Goal: Task Accomplishment & Management: Manage account settings

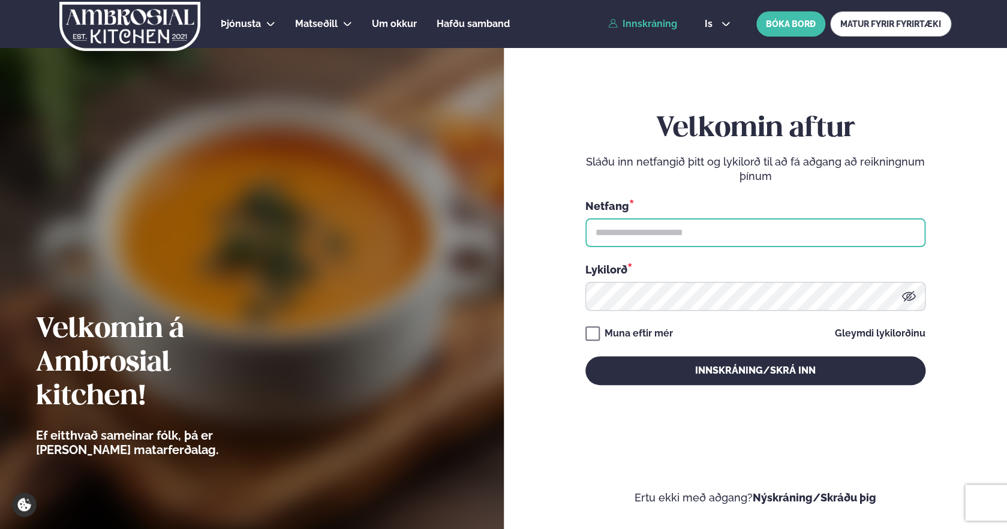
click at [636, 235] on input "text" at bounding box center [755, 232] width 340 height 29
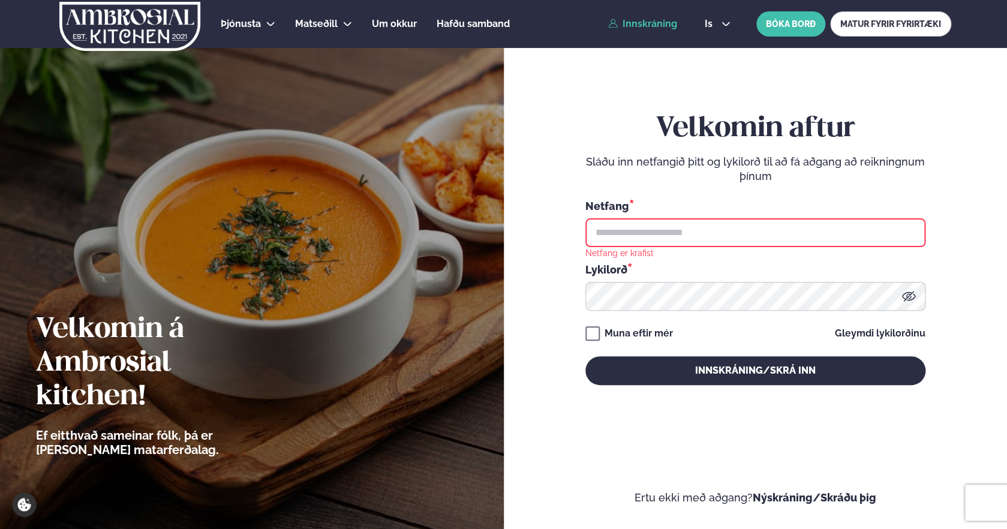
type input "**********"
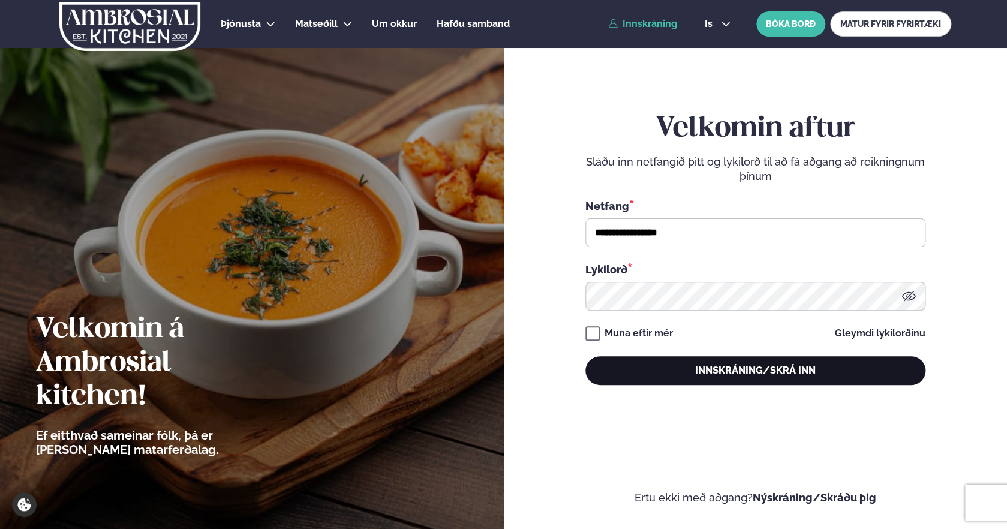
click at [667, 374] on button "Innskráning/Skrá inn" at bounding box center [755, 370] width 340 height 29
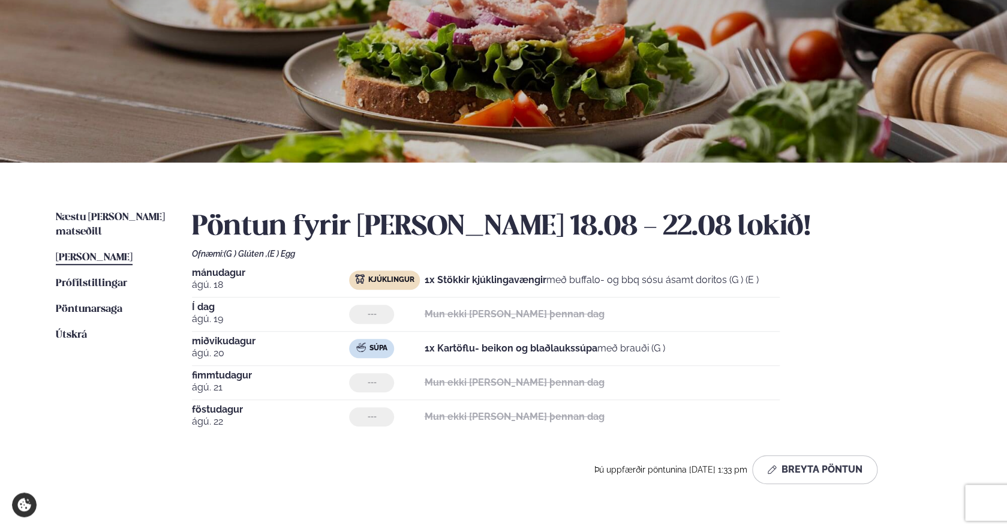
scroll to position [106, 0]
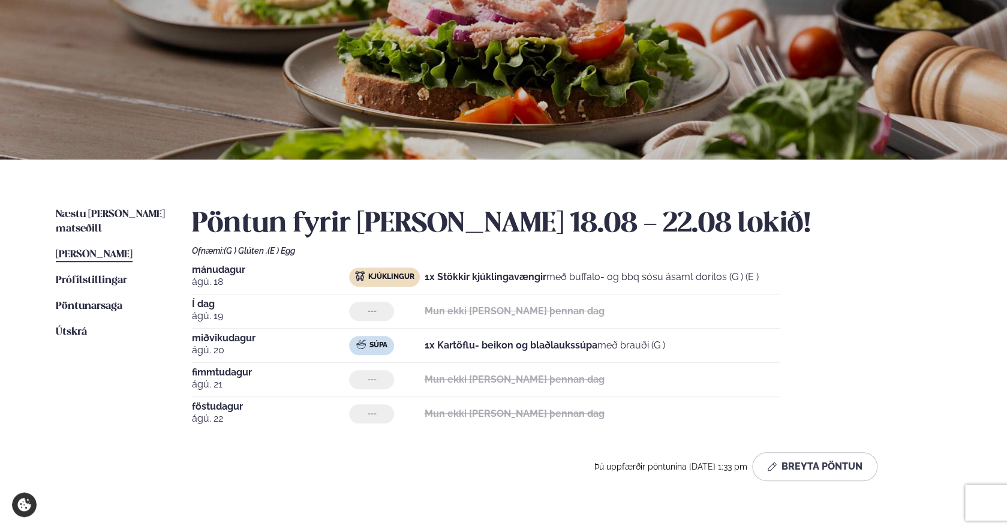
click at [91, 249] on span "[PERSON_NAME]" at bounding box center [94, 254] width 77 height 10
click at [804, 476] on button "Breyta Pöntun" at bounding box center [814, 466] width 125 height 29
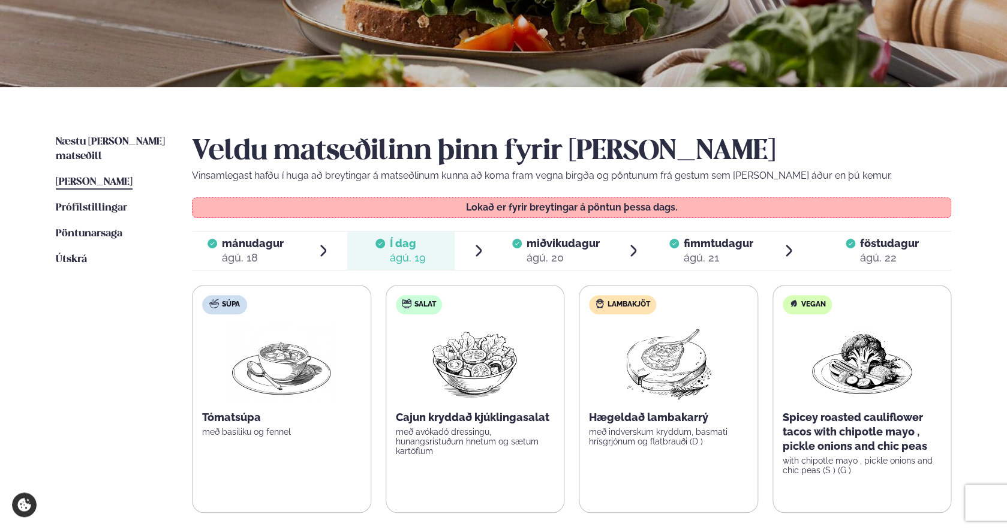
scroll to position [211, 0]
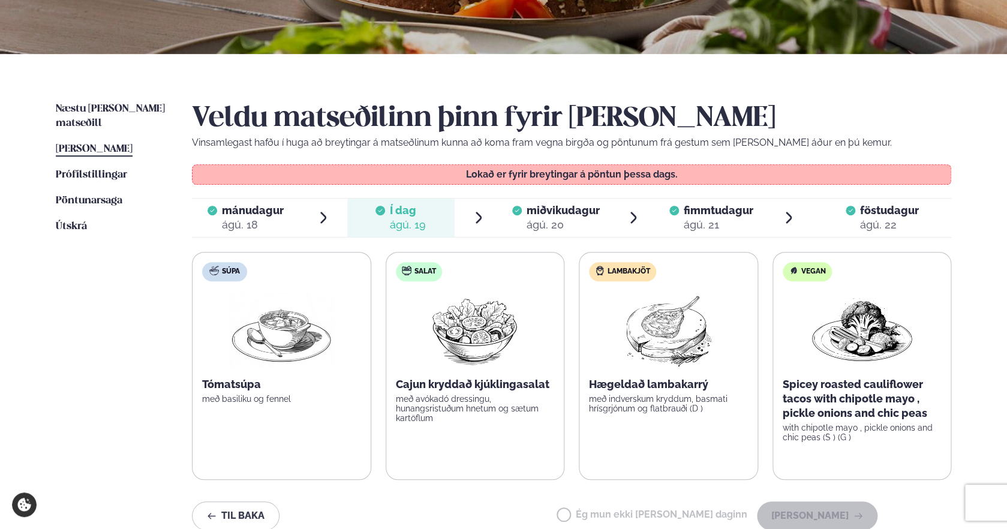
click at [549, 211] on span "miðvikudagur" at bounding box center [563, 210] width 73 height 13
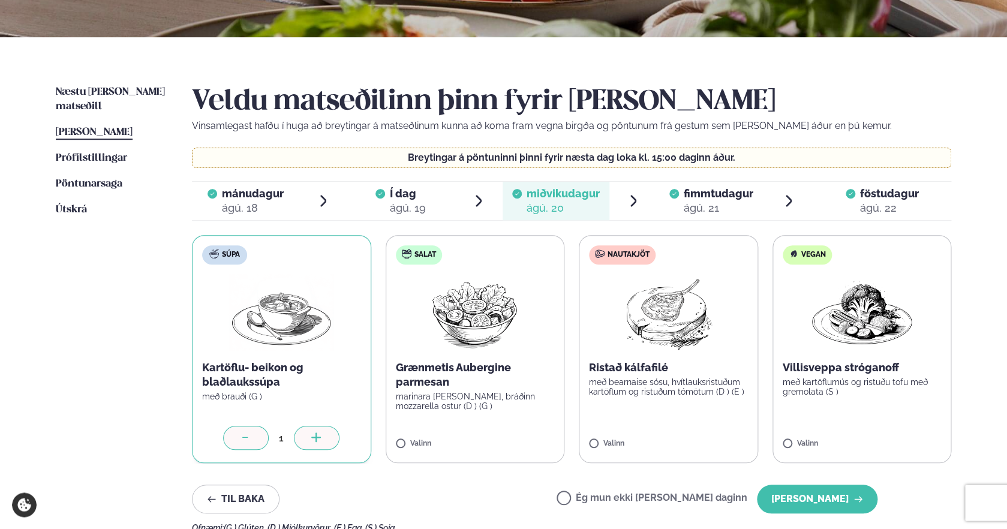
scroll to position [269, 0]
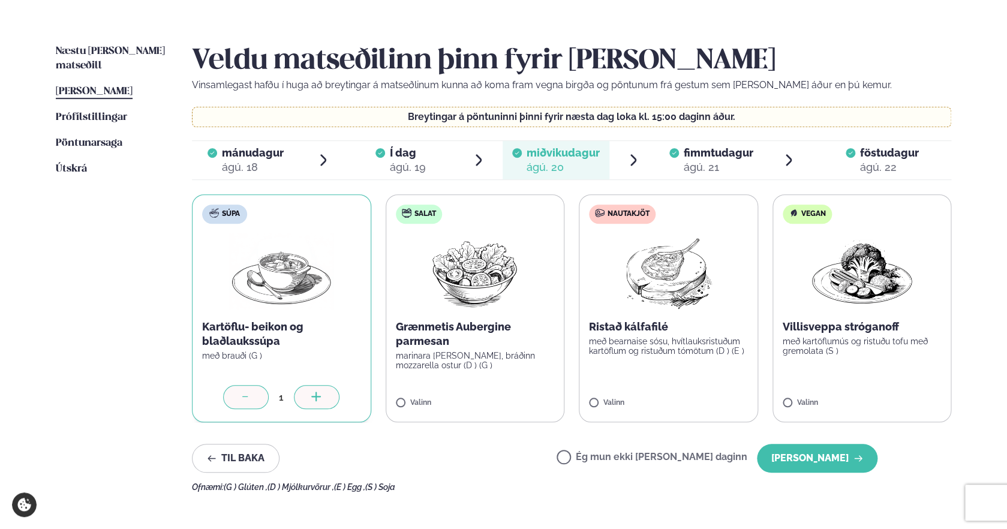
click at [619, 455] on label "Ég mun ekki [PERSON_NAME] daginn" at bounding box center [652, 458] width 191 height 13
click at [823, 462] on button "[PERSON_NAME]" at bounding box center [817, 458] width 121 height 29
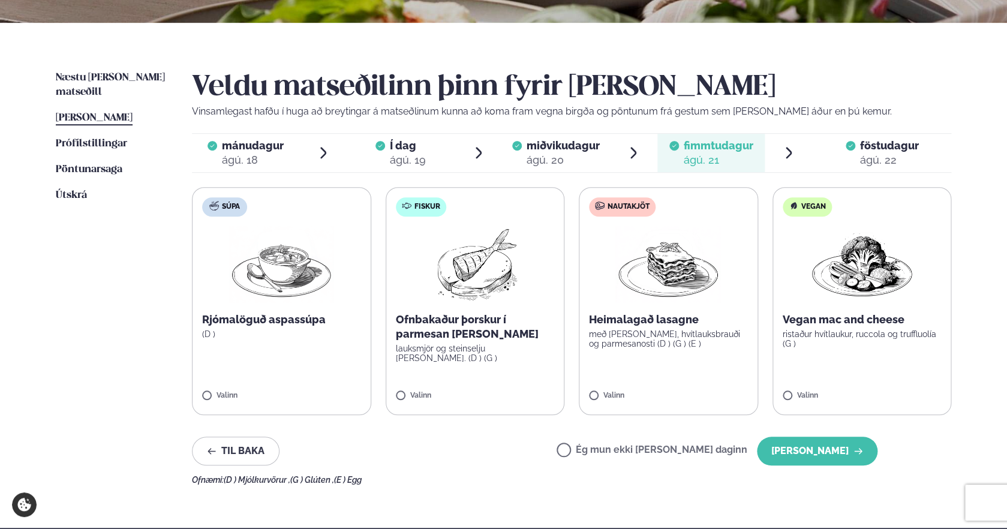
scroll to position [247, 0]
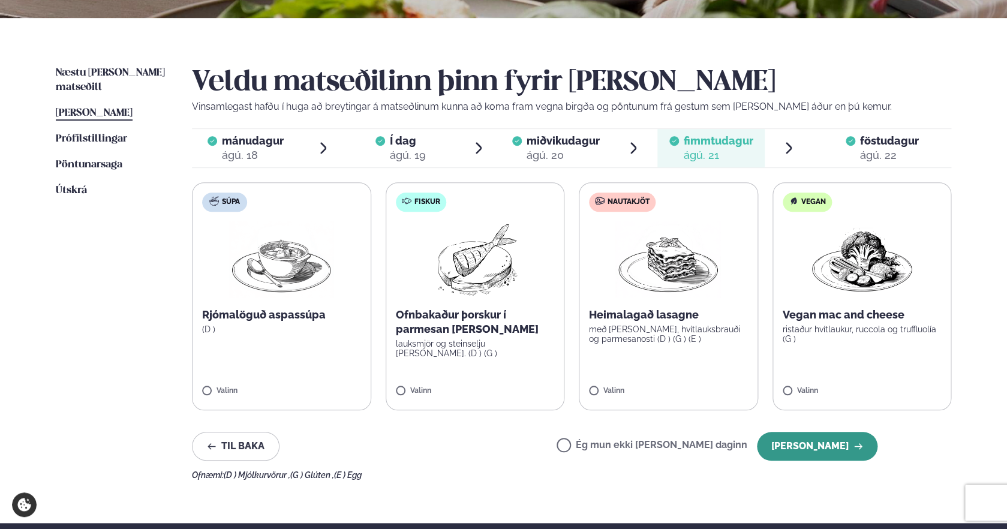
click at [856, 454] on button "[PERSON_NAME]" at bounding box center [817, 446] width 121 height 29
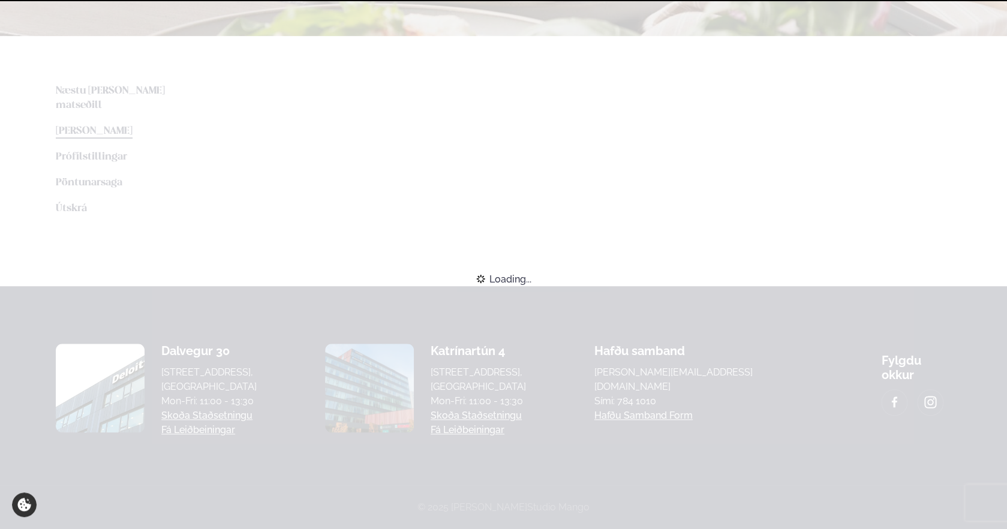
scroll to position [228, 0]
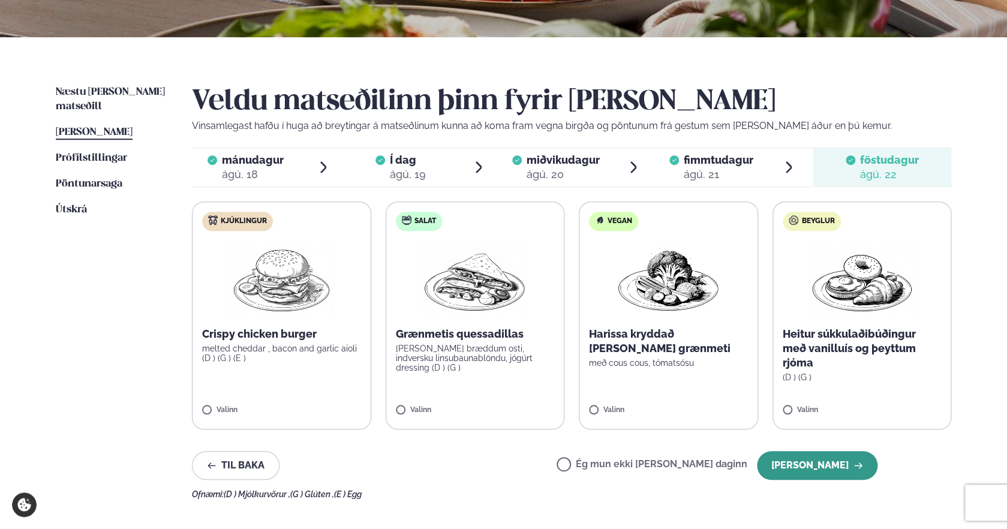
click at [825, 464] on button "[PERSON_NAME]" at bounding box center [817, 465] width 121 height 29
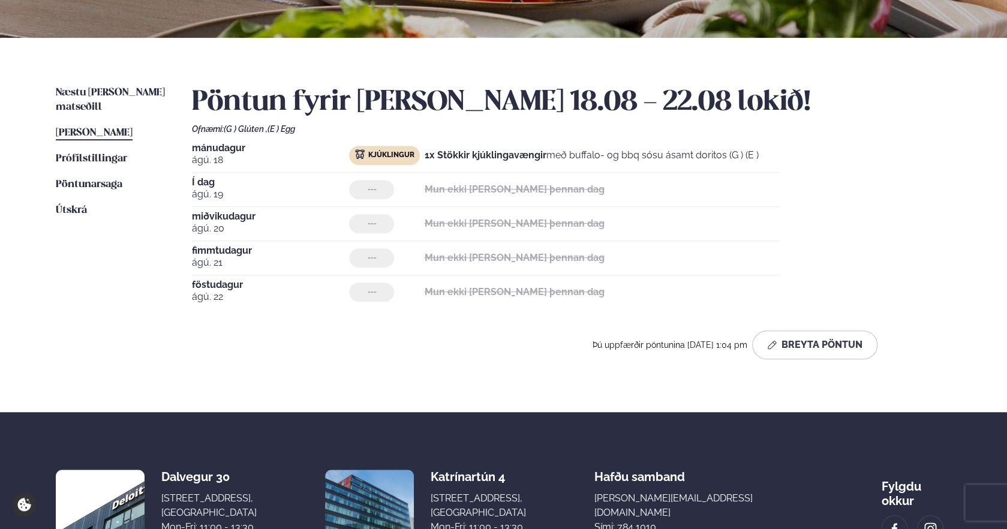
scroll to position [46, 0]
